Goal: Find contact information: Find contact information

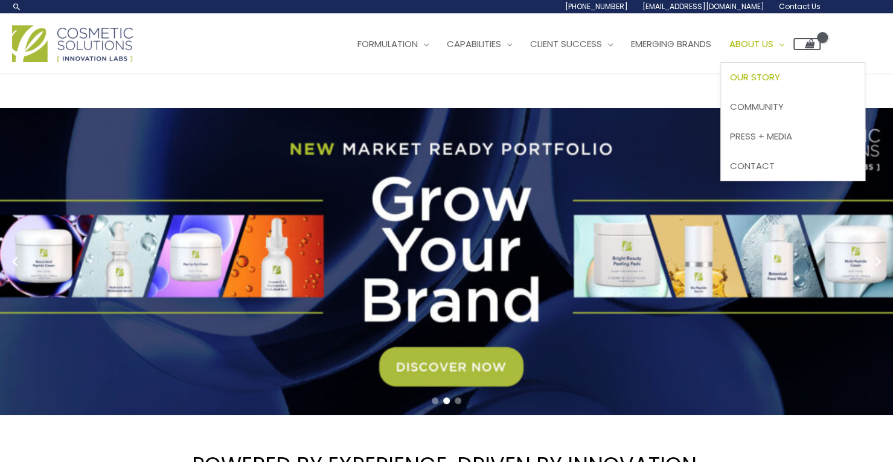
click at [780, 73] on span "Our Story" at bounding box center [755, 77] width 50 height 13
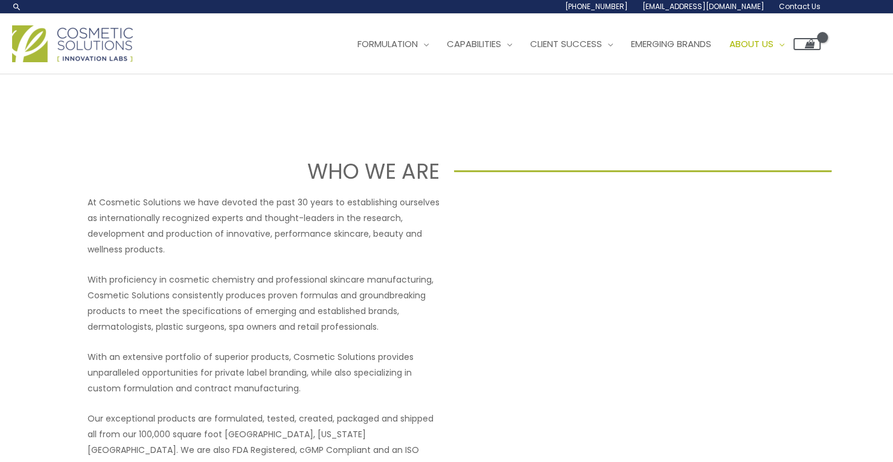
click at [802, 5] on span "Contact Us" at bounding box center [800, 6] width 42 height 10
